Goal: Task Accomplishment & Management: Use online tool/utility

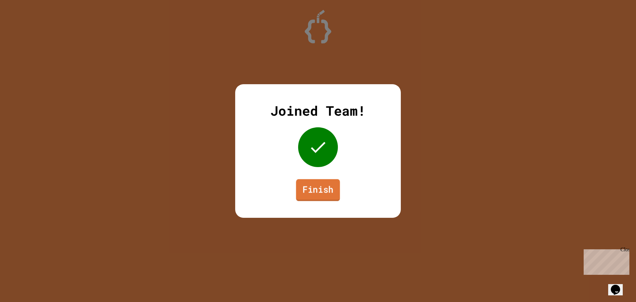
click at [304, 186] on link "Finish" at bounding box center [318, 190] width 44 height 22
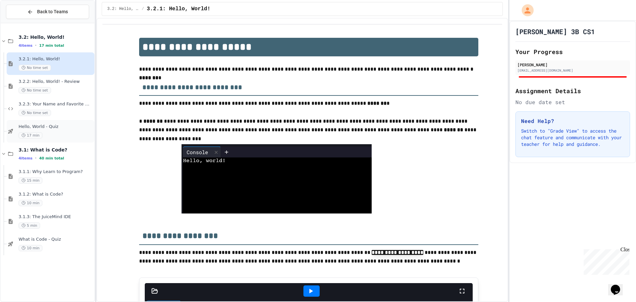
click at [72, 133] on div "17 min" at bounding box center [56, 135] width 74 height 6
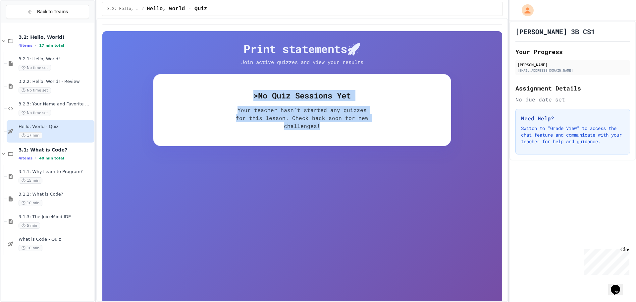
drag, startPoint x: 234, startPoint y: 80, endPoint x: 344, endPoint y: 155, distance: 133.2
click at [344, 155] on div "Print statements 🚀 Join active quizzes and view your results > No Quiz Sessions…" at bounding box center [302, 182] width 400 height 302
click at [351, 141] on div "> No Quiz Sessions Yet Your teacher hasn't started any quizzes for this lesson.…" at bounding box center [302, 110] width 298 height 72
click at [398, 106] on div "> No Quiz Sessions Yet Your teacher hasn't started any quizzes for this lesson.…" at bounding box center [302, 110] width 298 height 72
click at [286, 124] on p "Your teacher hasn't started any quizzes for this lesson. Check back soon for ne…" at bounding box center [302, 118] width 132 height 24
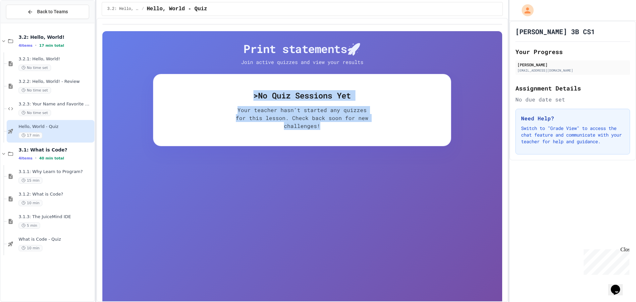
click at [323, 105] on div "> No Quiz Sessions Yet Your teacher hasn't started any quizzes for this lesson.…" at bounding box center [302, 110] width 298 height 72
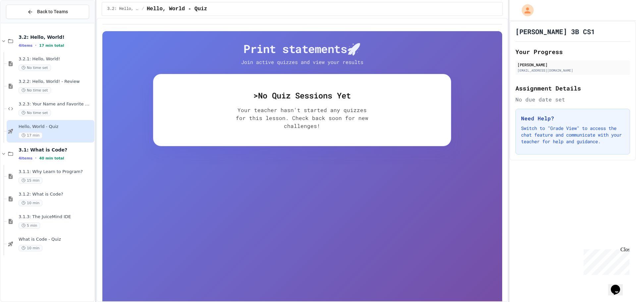
click at [625, 251] on div "Close" at bounding box center [624, 250] width 8 height 8
drag, startPoint x: 255, startPoint y: 100, endPoint x: 260, endPoint y: 99, distance: 5.8
click at [260, 99] on h5 "> No Quiz Sessions Yet" at bounding box center [302, 95] width 276 height 11
drag, startPoint x: 343, startPoint y: 134, endPoint x: 314, endPoint y: 127, distance: 29.6
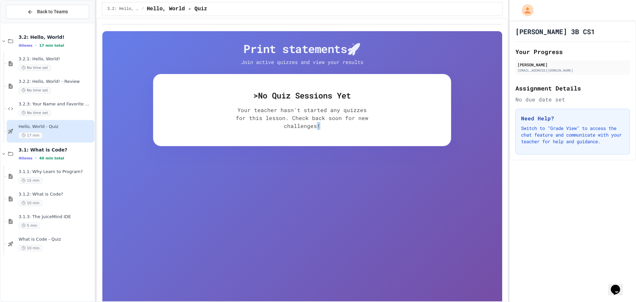
click at [314, 128] on div "> No Quiz Sessions Yet Your teacher hasn't started any quizzes for this lesson.…" at bounding box center [302, 110] width 298 height 72
click at [314, 127] on p "Your teacher hasn't started any quizzes for this lesson. Check back soon for ne…" at bounding box center [302, 118] width 132 height 24
drag, startPoint x: 475, startPoint y: 83, endPoint x: 340, endPoint y: 49, distance: 140.1
click at [326, 49] on div "Print statements 🚀 Join active quizzes and view your results > No Quiz Sessions…" at bounding box center [302, 182] width 400 height 302
click at [347, 47] on h4 "Print statements 🚀" at bounding box center [302, 49] width 298 height 14
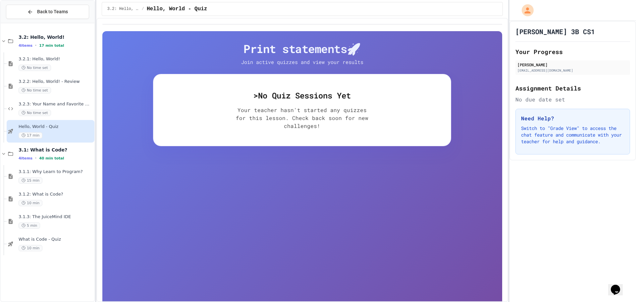
drag, startPoint x: 352, startPoint y: 47, endPoint x: 358, endPoint y: 47, distance: 6.6
click at [358, 47] on h4 "Print statements 🚀" at bounding box center [302, 49] width 298 height 14
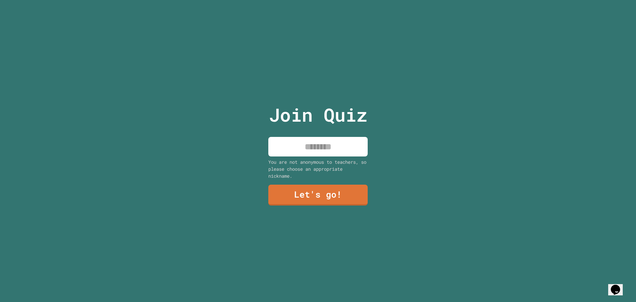
click at [324, 150] on input at bounding box center [317, 147] width 99 height 20
type input "*******"
click at [324, 197] on link "Let's go!" at bounding box center [317, 194] width 93 height 22
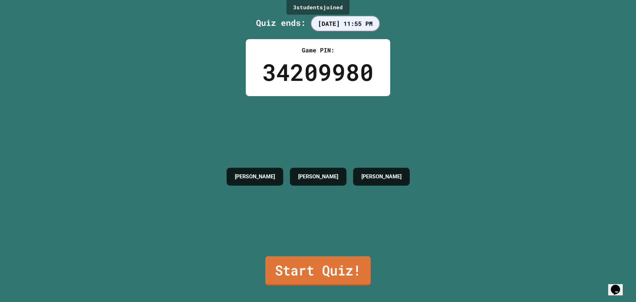
click at [323, 260] on link "Start Quiz!" at bounding box center [317, 270] width 105 height 29
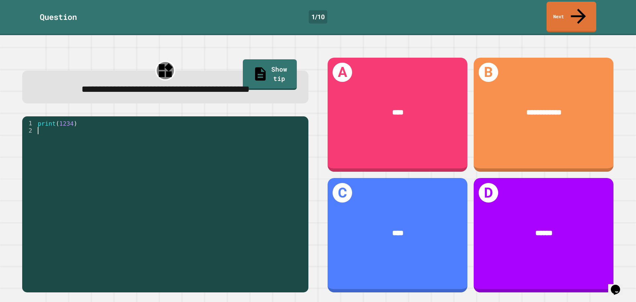
click at [67, 129] on div "print ( 1234 )" at bounding box center [170, 204] width 269 height 168
click at [147, 112] on div "**********" at bounding box center [165, 175] width 305 height 254
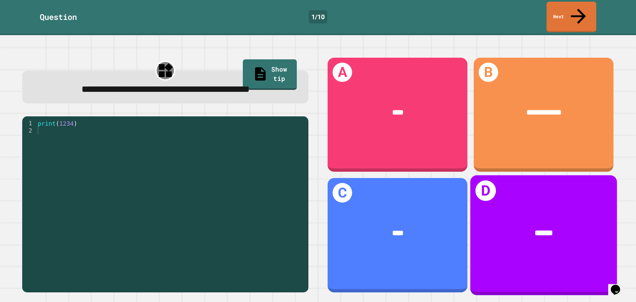
click at [505, 236] on div "******" at bounding box center [543, 233] width 147 height 43
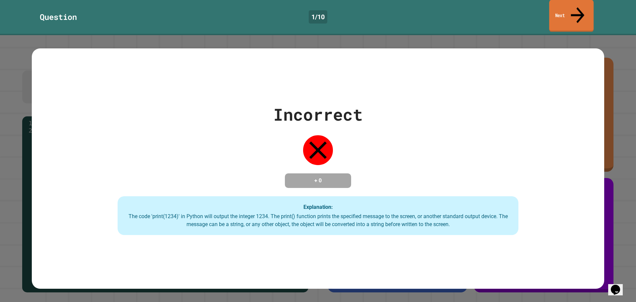
click at [580, 9] on icon at bounding box center [577, 15] width 20 height 24
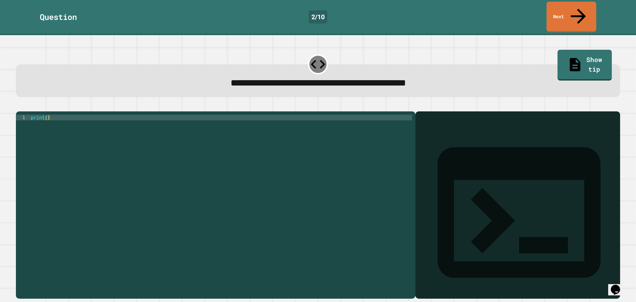
drag, startPoint x: 111, startPoint y: 102, endPoint x: 134, endPoint y: 164, distance: 65.7
click at [134, 164] on div "1 print ( ) XXXXXXXXXXXXXXXXXXXXXXXXXXXXXXXXXXXXXXXXXXXXXXXXXXXXXXXXXXXXXXXXXXX…" at bounding box center [318, 200] width 604 height 195
click at [45, 115] on div "print ( )" at bounding box center [220, 205] width 382 height 180
type textarea "**********"
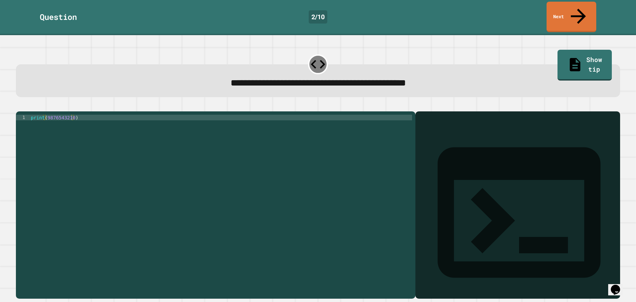
click at [160, 100] on div "**********" at bounding box center [318, 200] width 610 height 201
click at [19, 106] on button "button" at bounding box center [19, 106] width 0 height 0
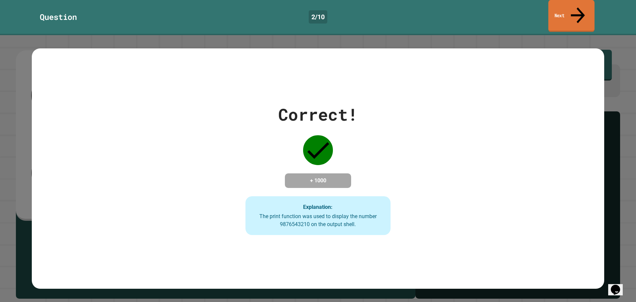
click at [564, 12] on link "Next" at bounding box center [571, 16] width 46 height 32
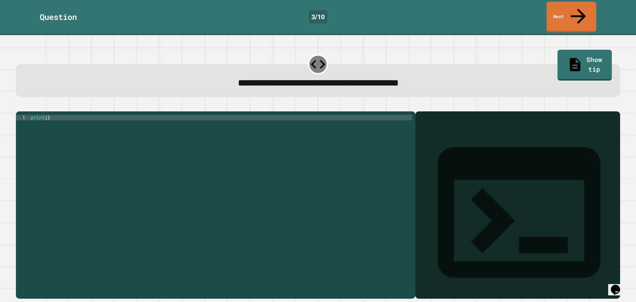
click at [46, 115] on div "print ( )" at bounding box center [220, 205] width 382 height 180
type textarea "**********"
click at [25, 108] on icon "button" at bounding box center [24, 110] width 4 height 5
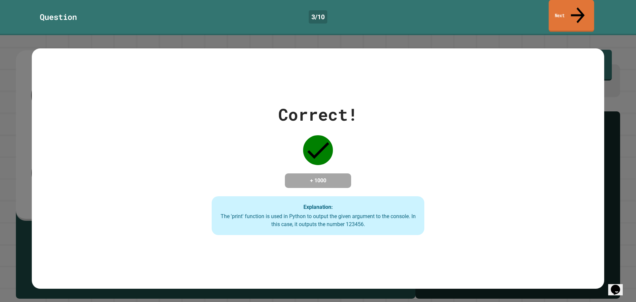
click at [574, 9] on link "Next" at bounding box center [570, 16] width 45 height 32
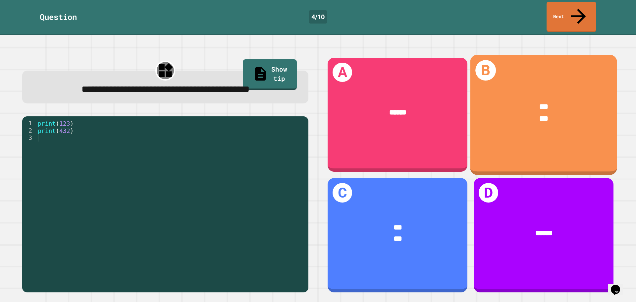
click at [527, 113] on div "***" at bounding box center [544, 119] width 116 height 12
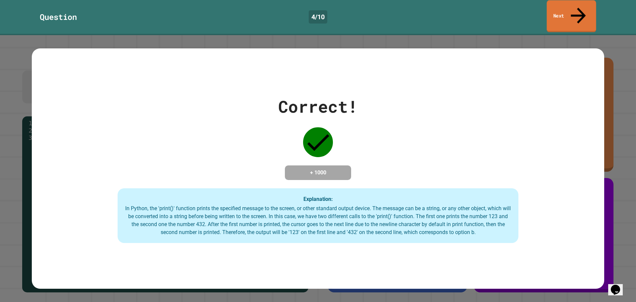
click at [567, 8] on link "Next" at bounding box center [570, 16] width 49 height 32
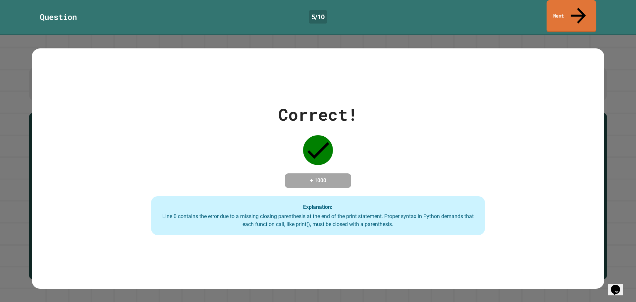
click at [568, 2] on link "Next" at bounding box center [571, 16] width 50 height 32
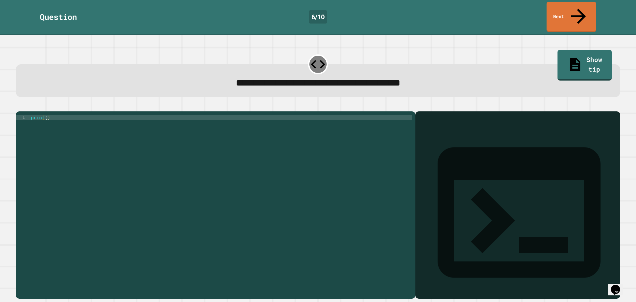
click at [45, 115] on div "print ( )" at bounding box center [220, 205] width 382 height 180
type textarea "**********"
click at [19, 106] on icon "button" at bounding box center [19, 106] width 0 height 0
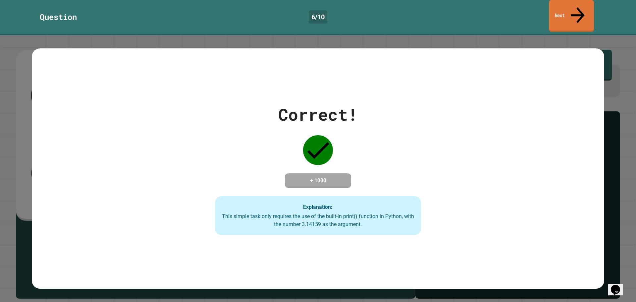
click at [552, 7] on link "Next" at bounding box center [571, 16] width 45 height 32
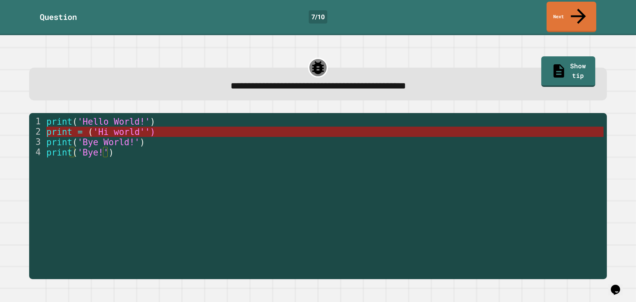
click at [132, 127] on span "'Hi world'')" at bounding box center [124, 132] width 62 height 10
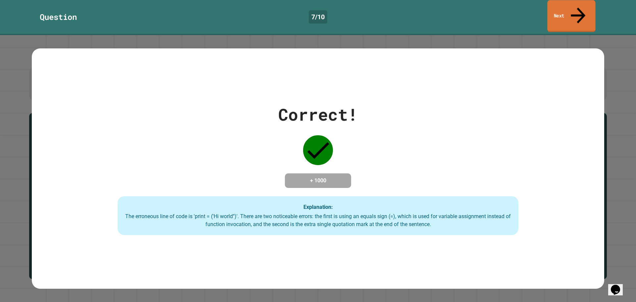
click at [580, 10] on icon at bounding box center [578, 16] width 22 height 24
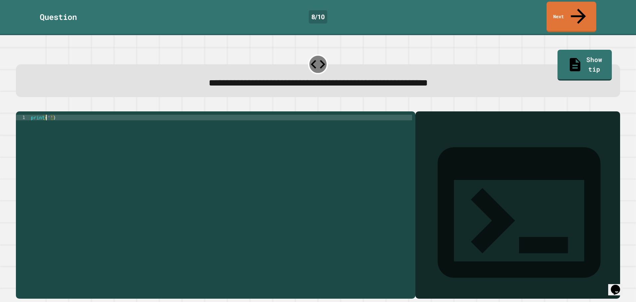
click at [47, 115] on div "print ( '' )" at bounding box center [220, 205] width 382 height 180
click at [55, 115] on div "print ( 'It' s a beautiful day )" at bounding box center [220, 205] width 382 height 180
click at [82, 76] on div "**********" at bounding box center [318, 83] width 580 height 15
click at [19, 106] on icon "button" at bounding box center [19, 106] width 0 height 0
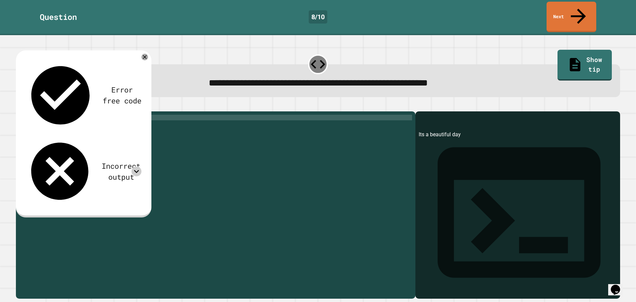
click at [136, 166] on icon at bounding box center [136, 171] width 10 height 10
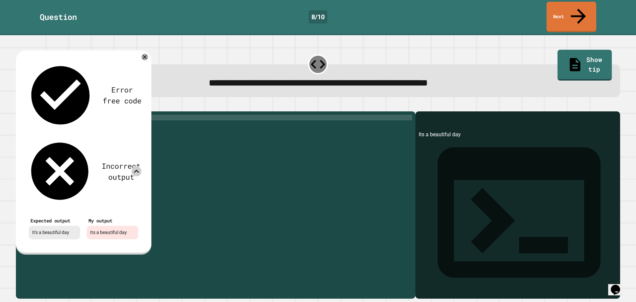
click at [134, 166] on icon at bounding box center [136, 171] width 10 height 10
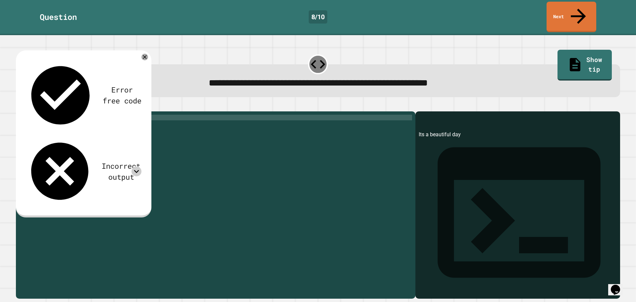
click at [54, 115] on div "print ( 'Its a beautiful day' )" at bounding box center [220, 205] width 382 height 180
click at [72, 141] on div "print ( 'It' s a beautiful day ')" at bounding box center [220, 205] width 382 height 180
click at [19, 106] on icon "button" at bounding box center [19, 106] width 0 height 0
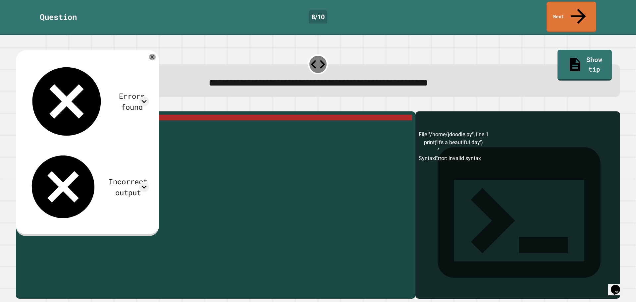
click at [55, 115] on div "print ( 'It' s a beautiful day ')" at bounding box center [220, 205] width 382 height 180
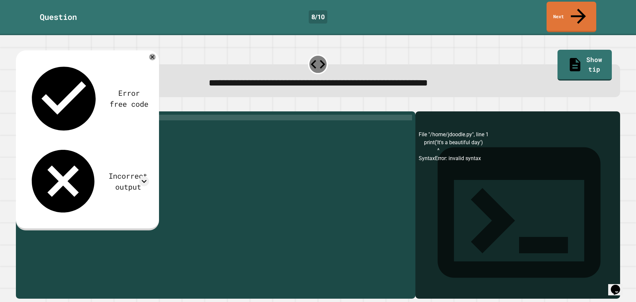
click at [19, 106] on button "button" at bounding box center [19, 106] width 0 height 0
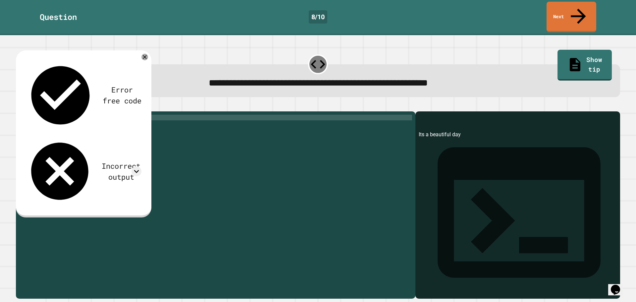
click at [49, 115] on div "print ( 'Its a beautiful day' )" at bounding box center [220, 205] width 382 height 180
click at [57, 115] on div "print ( "It" s a beautiful day ')" at bounding box center [220, 205] width 382 height 180
click at [101, 115] on div "print ( "It's a beautiful day')" at bounding box center [220, 205] width 382 height 180
drag, startPoint x: 55, startPoint y: 176, endPoint x: 52, endPoint y: 132, distance: 44.1
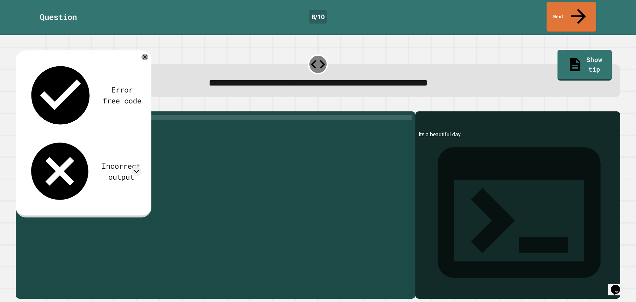
click at [52, 172] on div "print ( "It's a beautiful day" )" at bounding box center [220, 205] width 382 height 180
type textarea "**********"
click at [19, 106] on icon "button" at bounding box center [19, 106] width 0 height 0
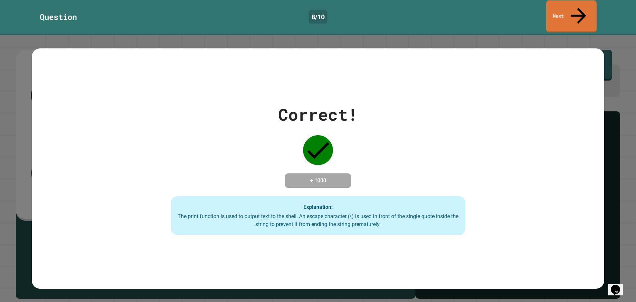
click at [562, 4] on link "Next" at bounding box center [571, 16] width 50 height 32
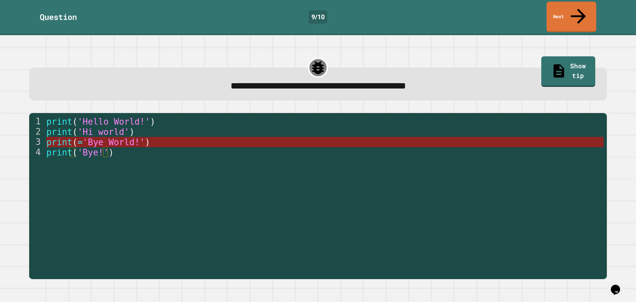
click at [109, 137] on span "'Bye World!'" at bounding box center [113, 142] width 62 height 10
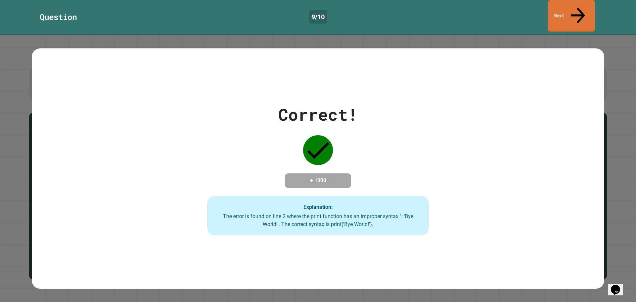
click at [557, 4] on link "Next" at bounding box center [571, 16] width 47 height 32
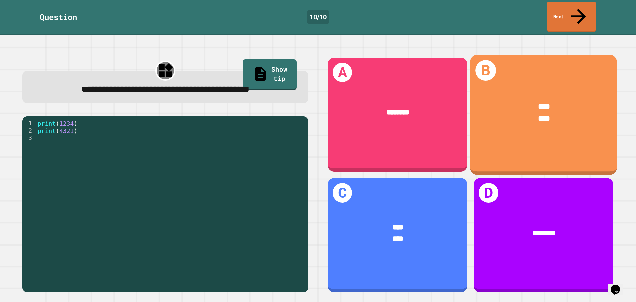
click at [504, 144] on div "B **** ****" at bounding box center [543, 115] width 147 height 120
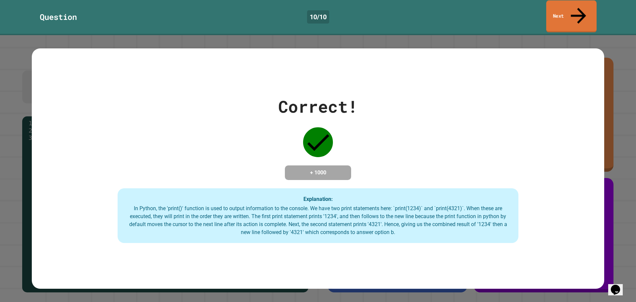
click at [561, 12] on link "Next" at bounding box center [571, 16] width 50 height 32
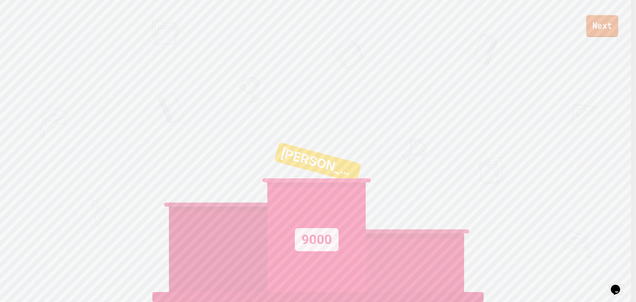
click at [597, 25] on link "Next" at bounding box center [602, 26] width 32 height 22
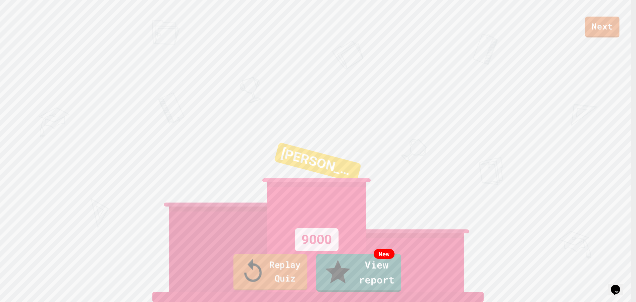
click at [293, 280] on link "Replay Quiz" at bounding box center [270, 272] width 74 height 36
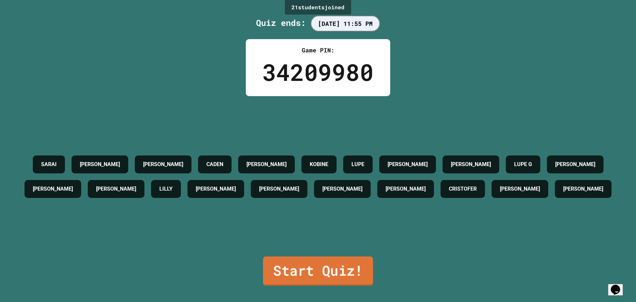
click at [280, 263] on link "Start Quiz!" at bounding box center [318, 270] width 110 height 29
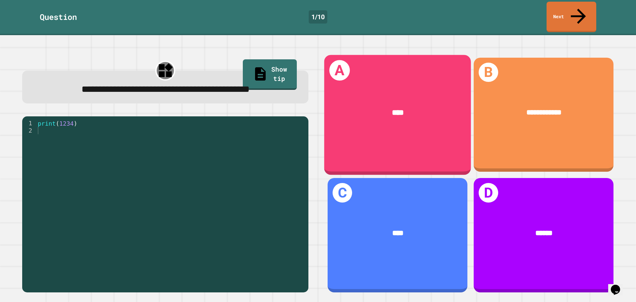
click at [358, 107] on div "****" at bounding box center [398, 113] width 116 height 12
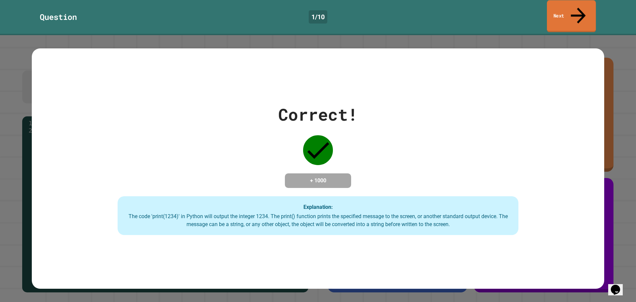
click at [557, 7] on link "Next" at bounding box center [571, 16] width 49 height 32
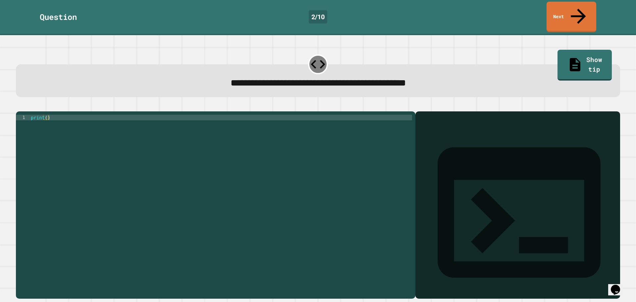
click at [44, 115] on div "print ( )" at bounding box center [220, 205] width 382 height 180
click at [73, 151] on div "print ( 9876543210 )" at bounding box center [220, 205] width 382 height 180
type textarea "**********"
click at [19, 106] on icon "button" at bounding box center [19, 106] width 0 height 0
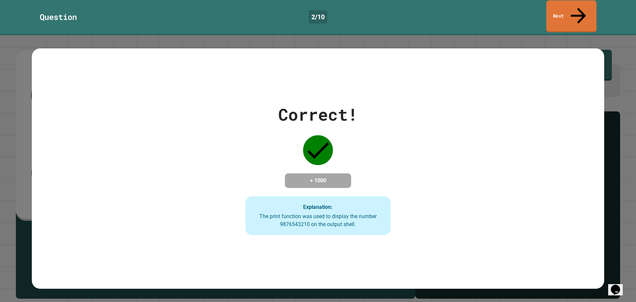
click at [565, 8] on link "Next" at bounding box center [571, 16] width 50 height 32
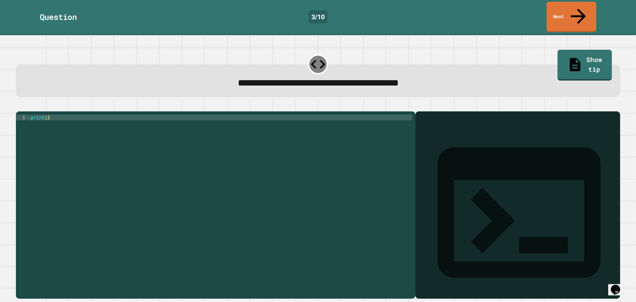
click at [45, 115] on div "print ( )" at bounding box center [220, 205] width 382 height 180
type textarea "**********"
click at [24, 108] on icon "button" at bounding box center [24, 110] width 4 height 5
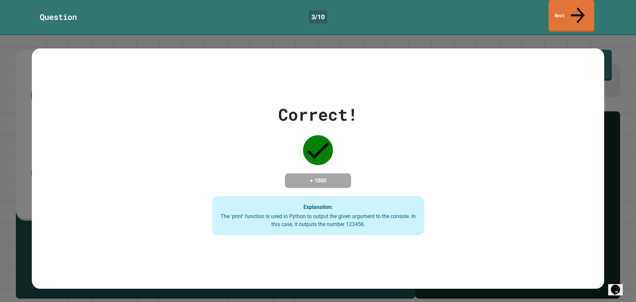
click at [558, 4] on link "Next" at bounding box center [571, 16] width 46 height 32
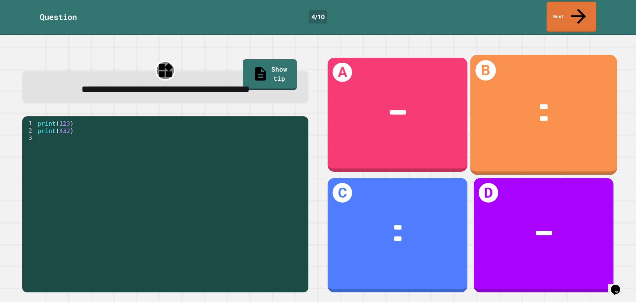
click at [513, 125] on div "*** ***" at bounding box center [543, 112] width 147 height 54
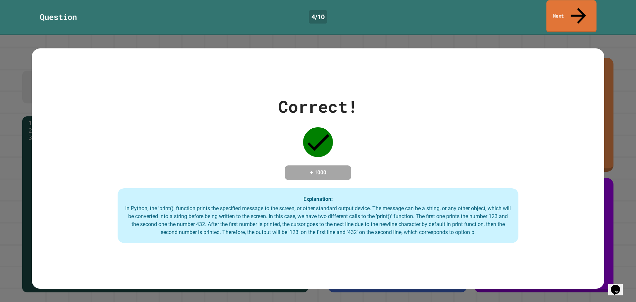
click at [558, 10] on link "Next" at bounding box center [571, 16] width 50 height 32
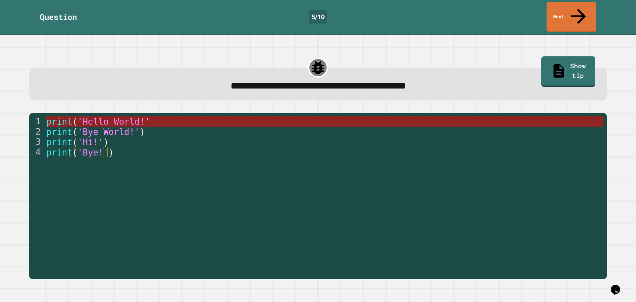
click at [134, 117] on span "'Hello World!'" at bounding box center [113, 122] width 73 height 10
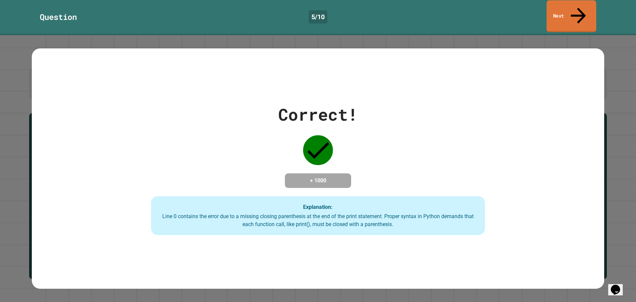
click at [572, 6] on link "Next" at bounding box center [571, 16] width 50 height 32
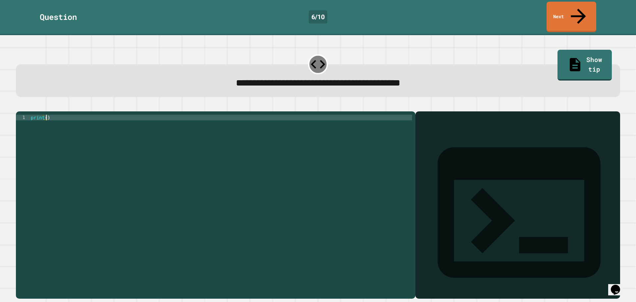
click at [46, 115] on div "print ( )" at bounding box center [220, 205] width 382 height 180
type textarea "**********"
click at [25, 108] on icon "button" at bounding box center [24, 110] width 4 height 5
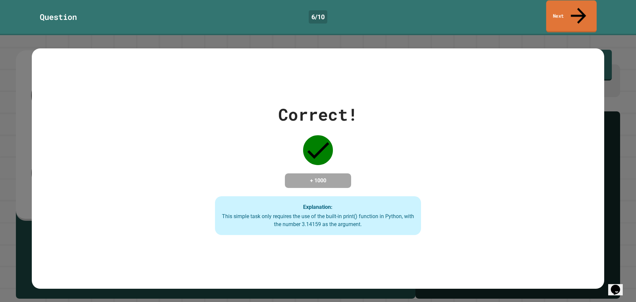
click at [560, 9] on link "Next" at bounding box center [571, 16] width 51 height 32
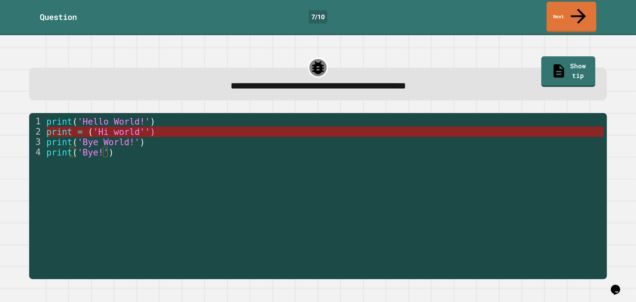
click at [141, 127] on span "'Hi world'')" at bounding box center [124, 132] width 62 height 10
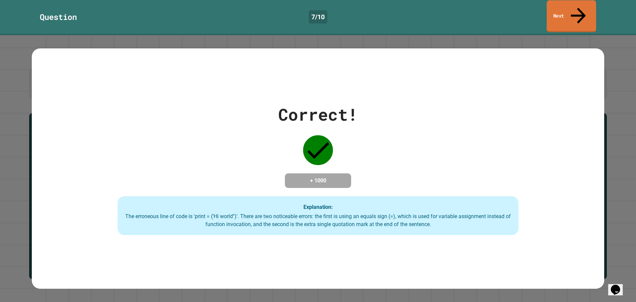
click at [563, 9] on link "Next" at bounding box center [570, 16] width 49 height 32
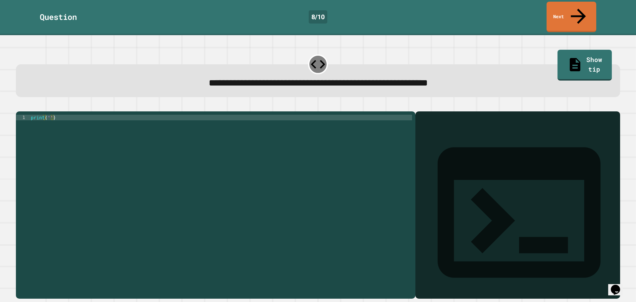
click at [47, 115] on div "print ( '' )" at bounding box center [220, 205] width 382 height 180
click at [69, 224] on div "print ( "It's a beautiful day" )" at bounding box center [220, 205] width 382 height 180
type textarea "**********"
click at [19, 106] on icon "button" at bounding box center [19, 106] width 0 height 0
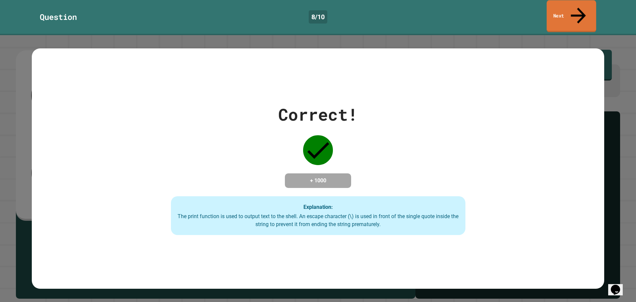
click at [566, 4] on link "Next" at bounding box center [570, 16] width 49 height 32
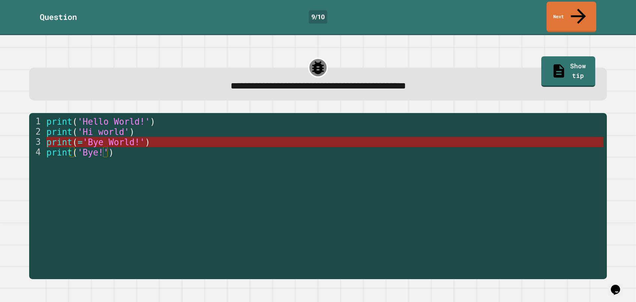
click at [132, 137] on span "'Bye World!'" at bounding box center [113, 142] width 62 height 10
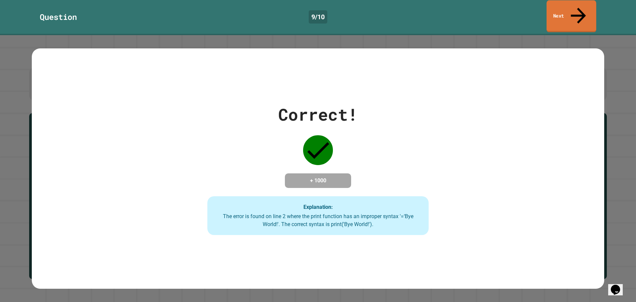
click at [591, 4] on link "Next" at bounding box center [571, 16] width 50 height 32
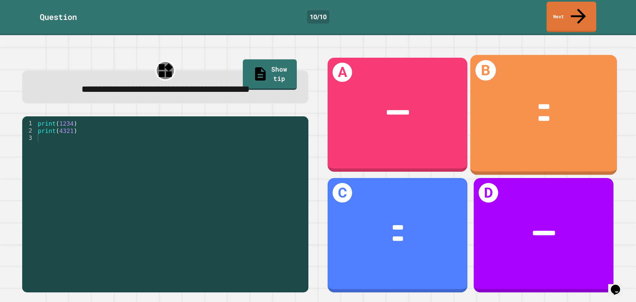
click at [513, 113] on div "****" at bounding box center [544, 119] width 116 height 12
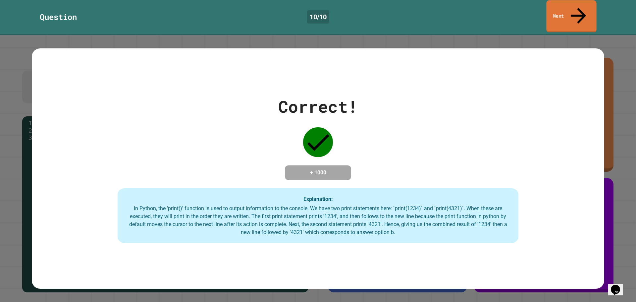
click at [574, 9] on link "Next" at bounding box center [571, 16] width 50 height 32
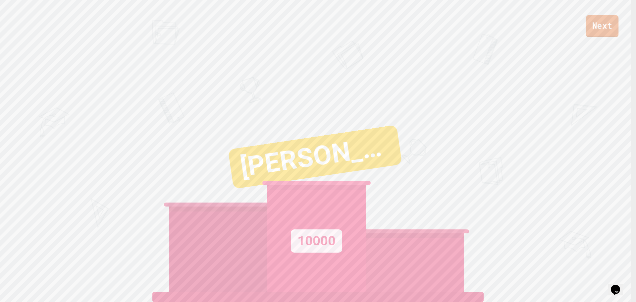
click at [610, 28] on link "Next" at bounding box center [602, 26] width 32 height 22
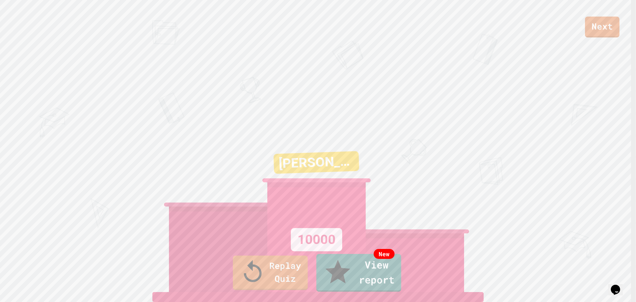
drag, startPoint x: 209, startPoint y: 163, endPoint x: 190, endPoint y: 156, distance: 20.4
drag, startPoint x: 190, startPoint y: 156, endPoint x: 313, endPoint y: 156, distance: 122.8
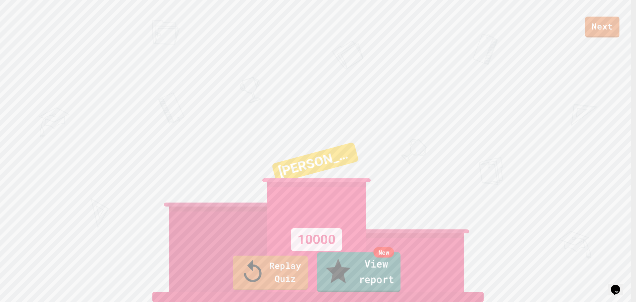
click at [337, 280] on link "New View report" at bounding box center [358, 272] width 83 height 40
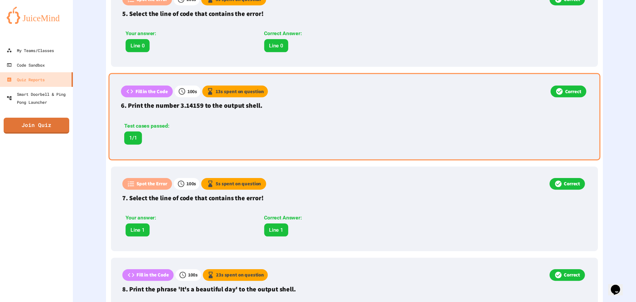
drag, startPoint x: 311, startPoint y: 141, endPoint x: 314, endPoint y: 146, distance: 6.0
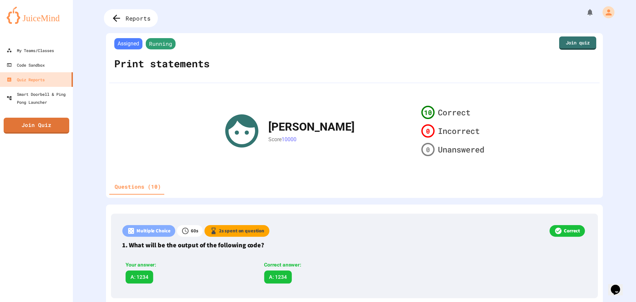
click at [138, 25] on div "Reports" at bounding box center [131, 18] width 54 height 18
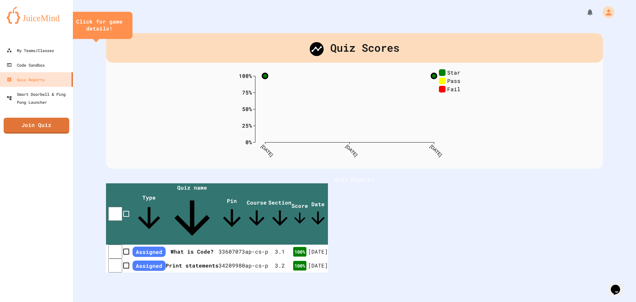
click at [126, 25] on button "close" at bounding box center [126, 25] width 0 height 0
